Goal: Task Accomplishment & Management: Manage account settings

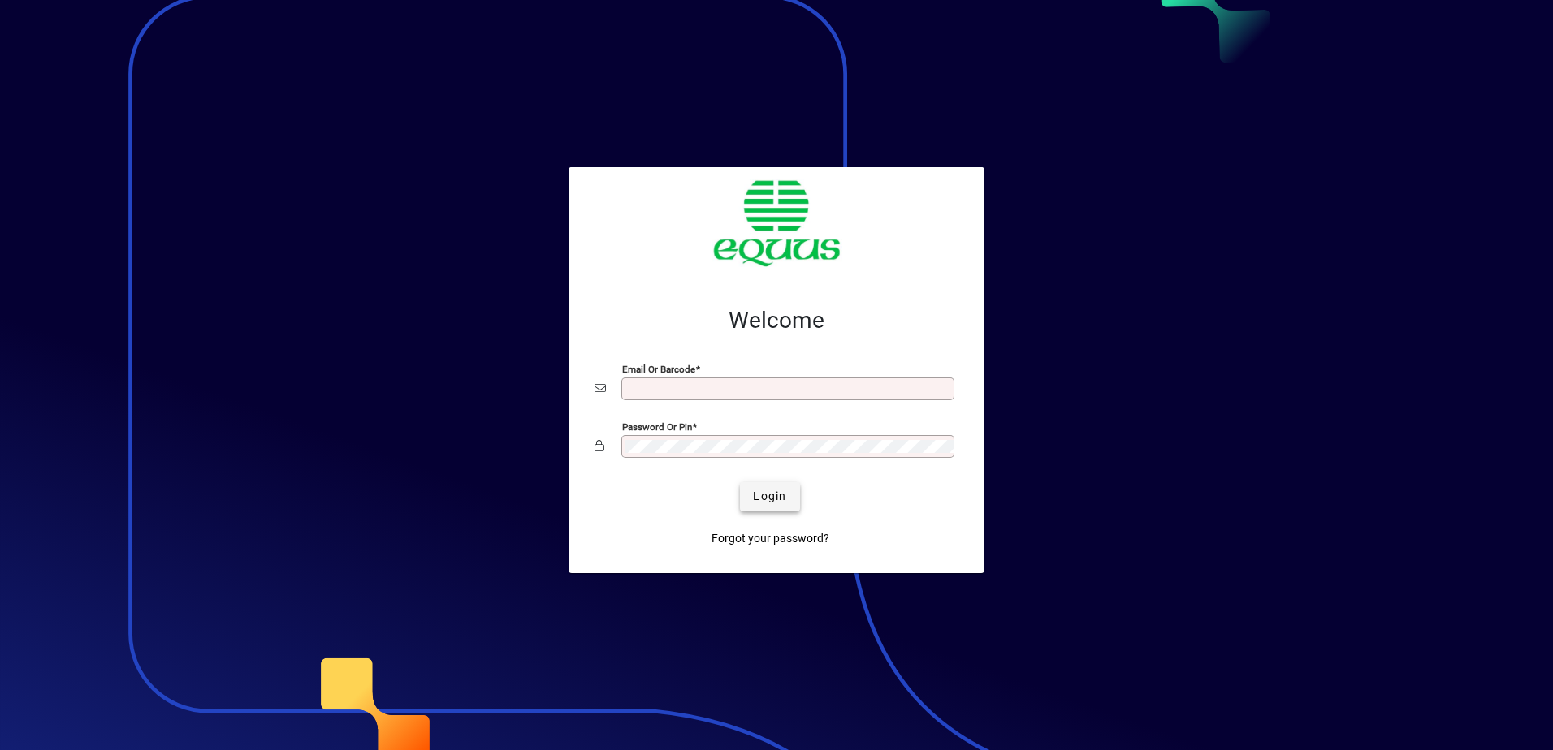
type input "**********"
click at [771, 497] on span "Login" at bounding box center [769, 496] width 33 height 17
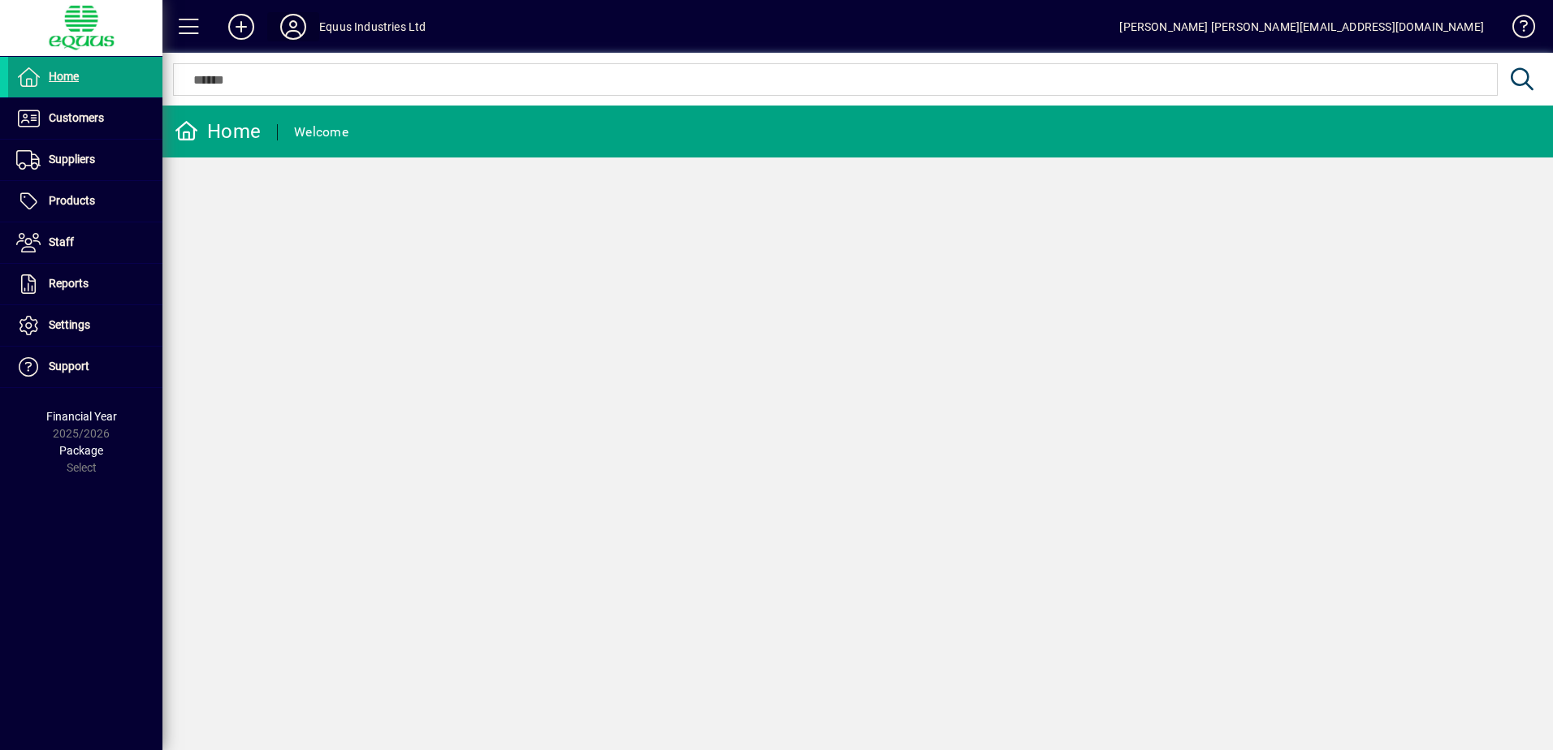
click at [289, 21] on icon at bounding box center [293, 27] width 32 height 26
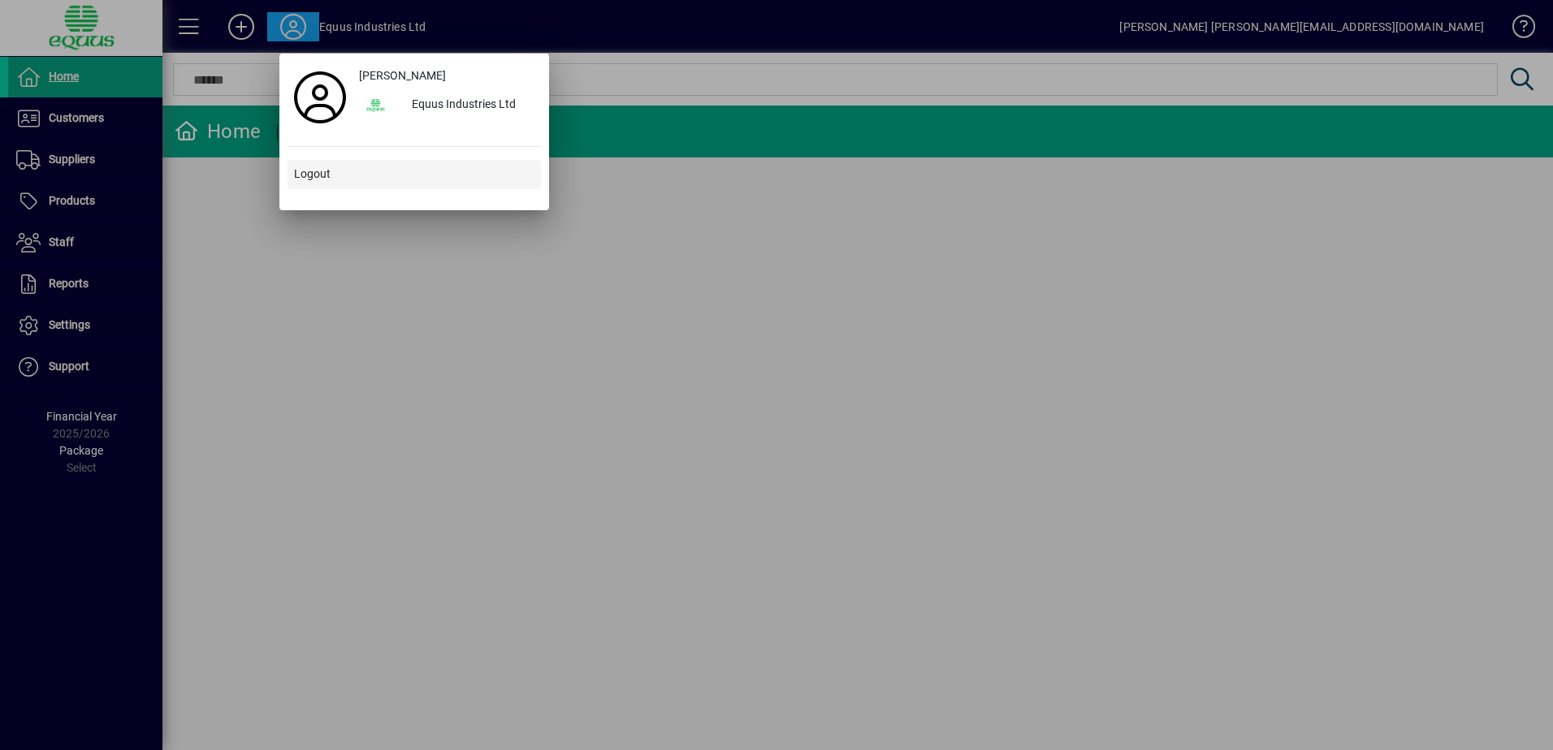
click at [320, 170] on span "Logout" at bounding box center [312, 174] width 37 height 17
